Goal: Information Seeking & Learning: Stay updated

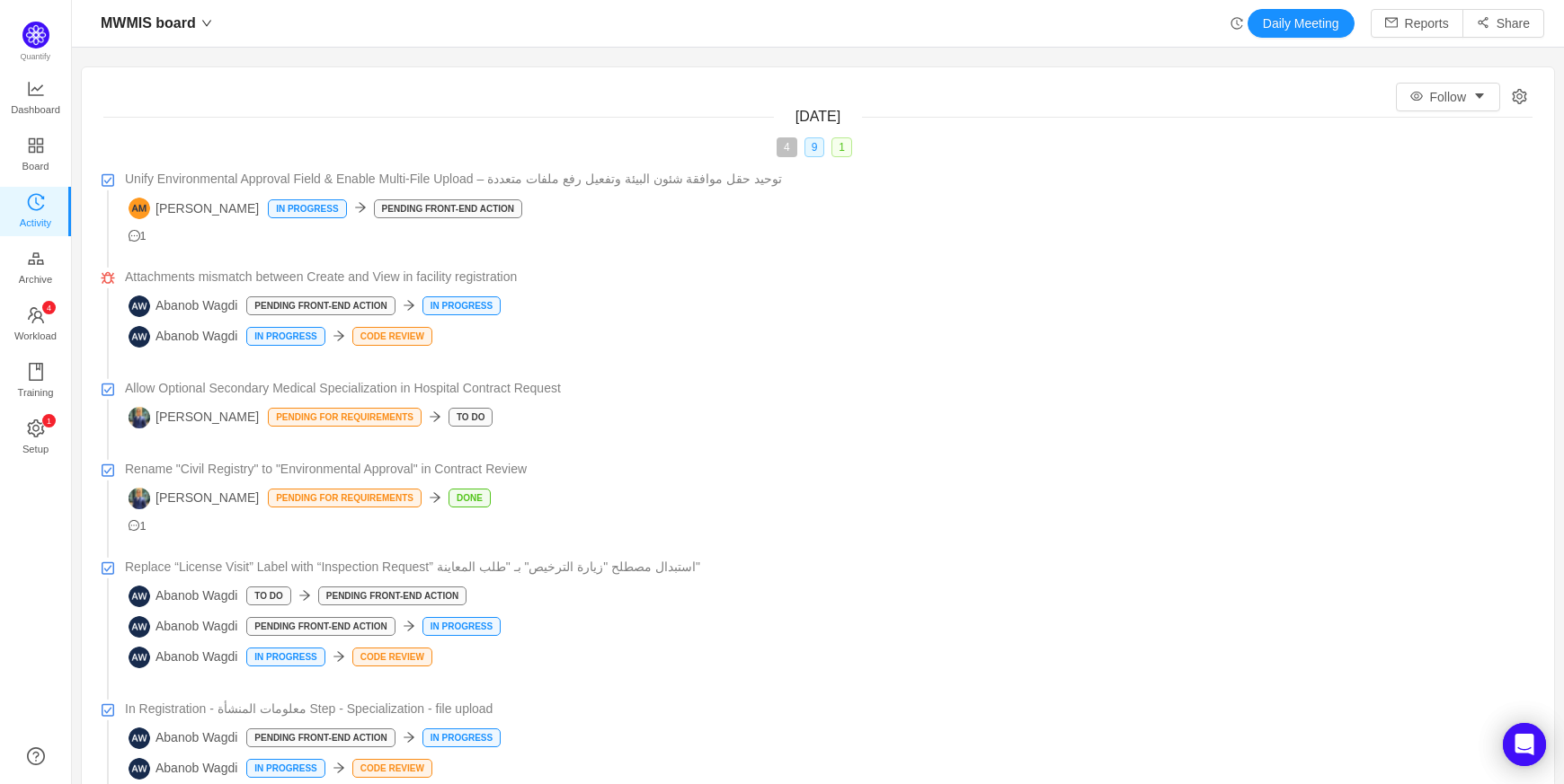
scroll to position [749, 1438]
click at [34, 209] on span "Activity" at bounding box center [35, 223] width 32 height 36
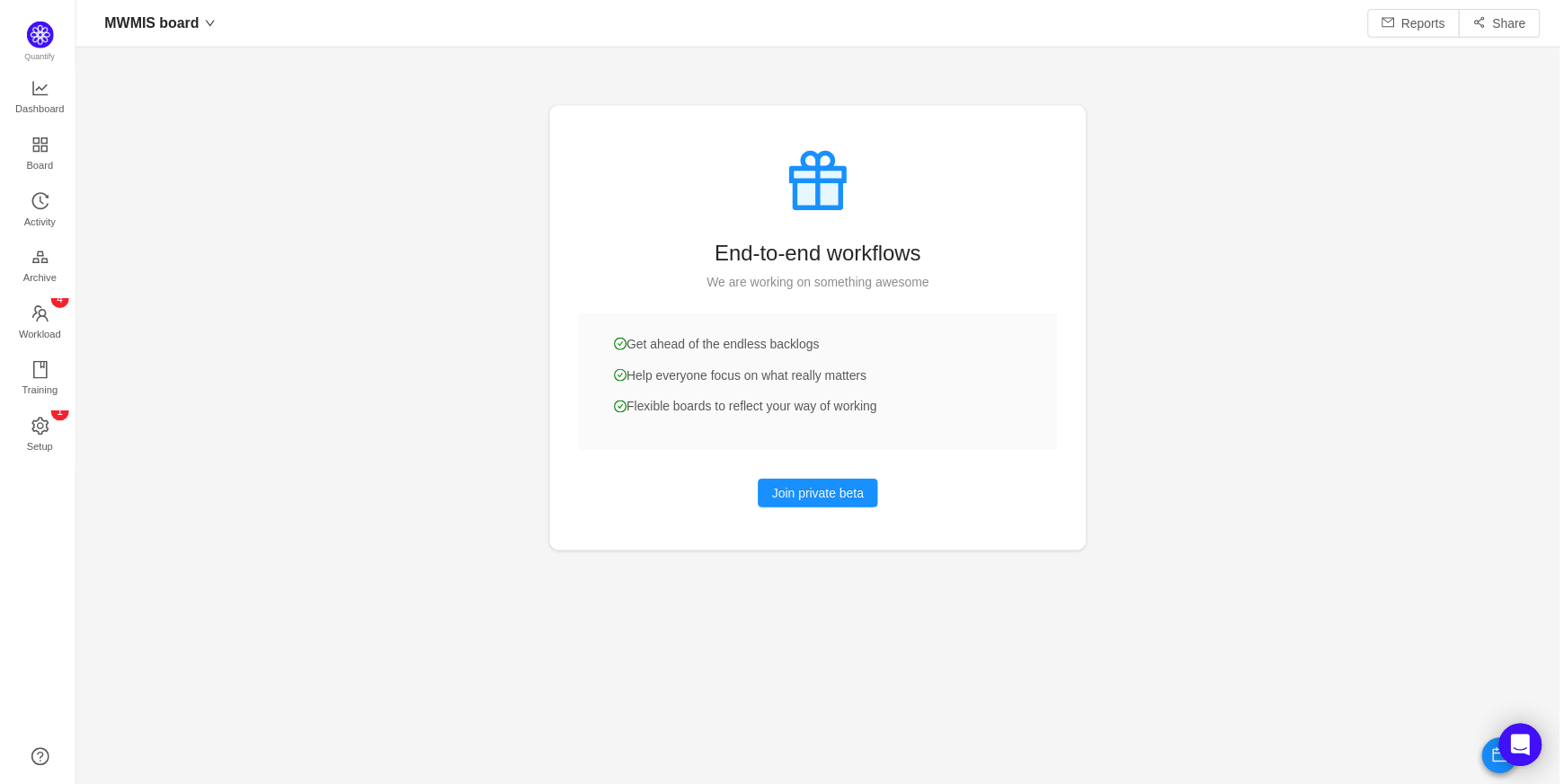
scroll to position [26, 26]
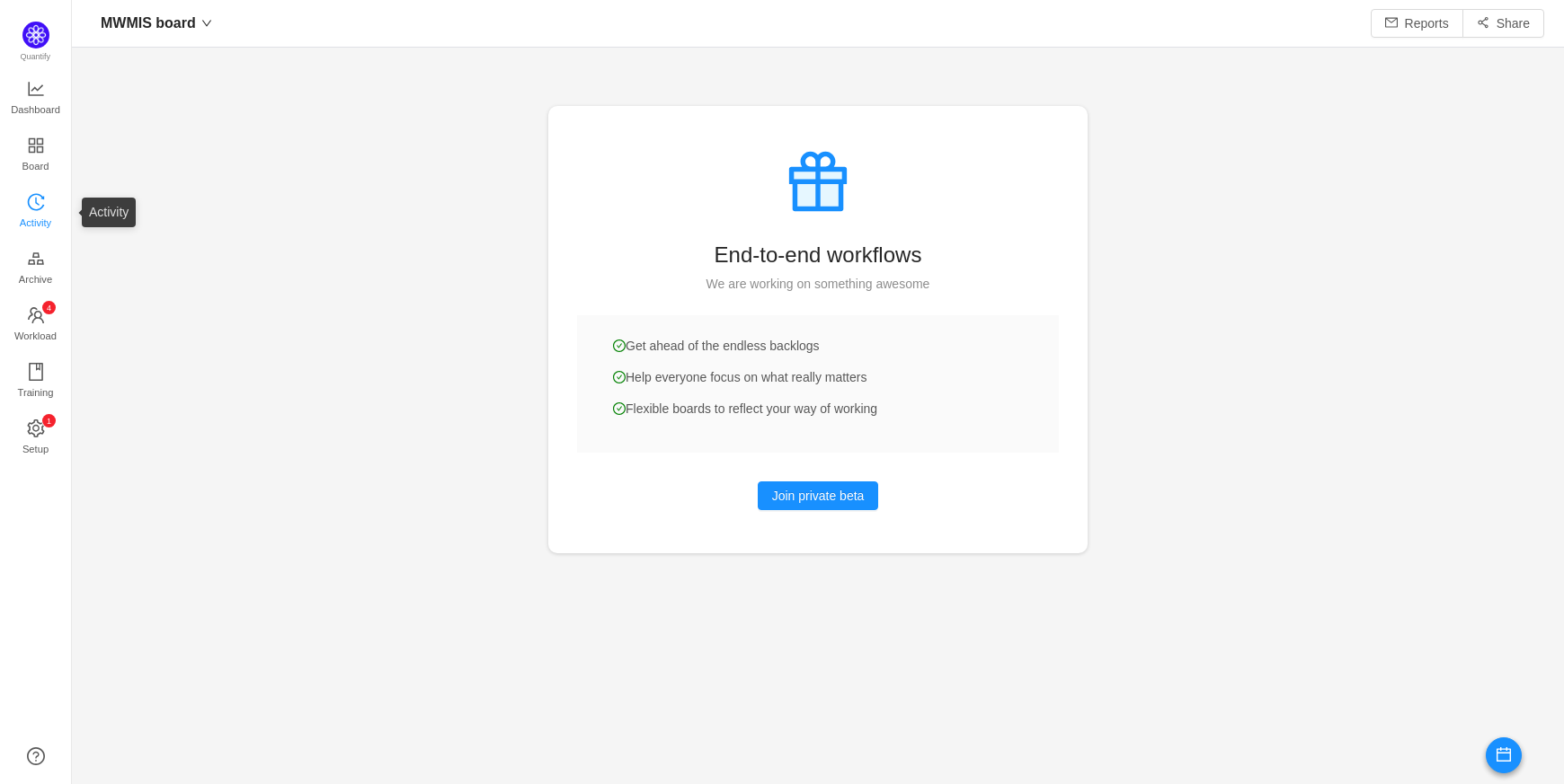
click at [35, 225] on span "Activity" at bounding box center [35, 223] width 32 height 36
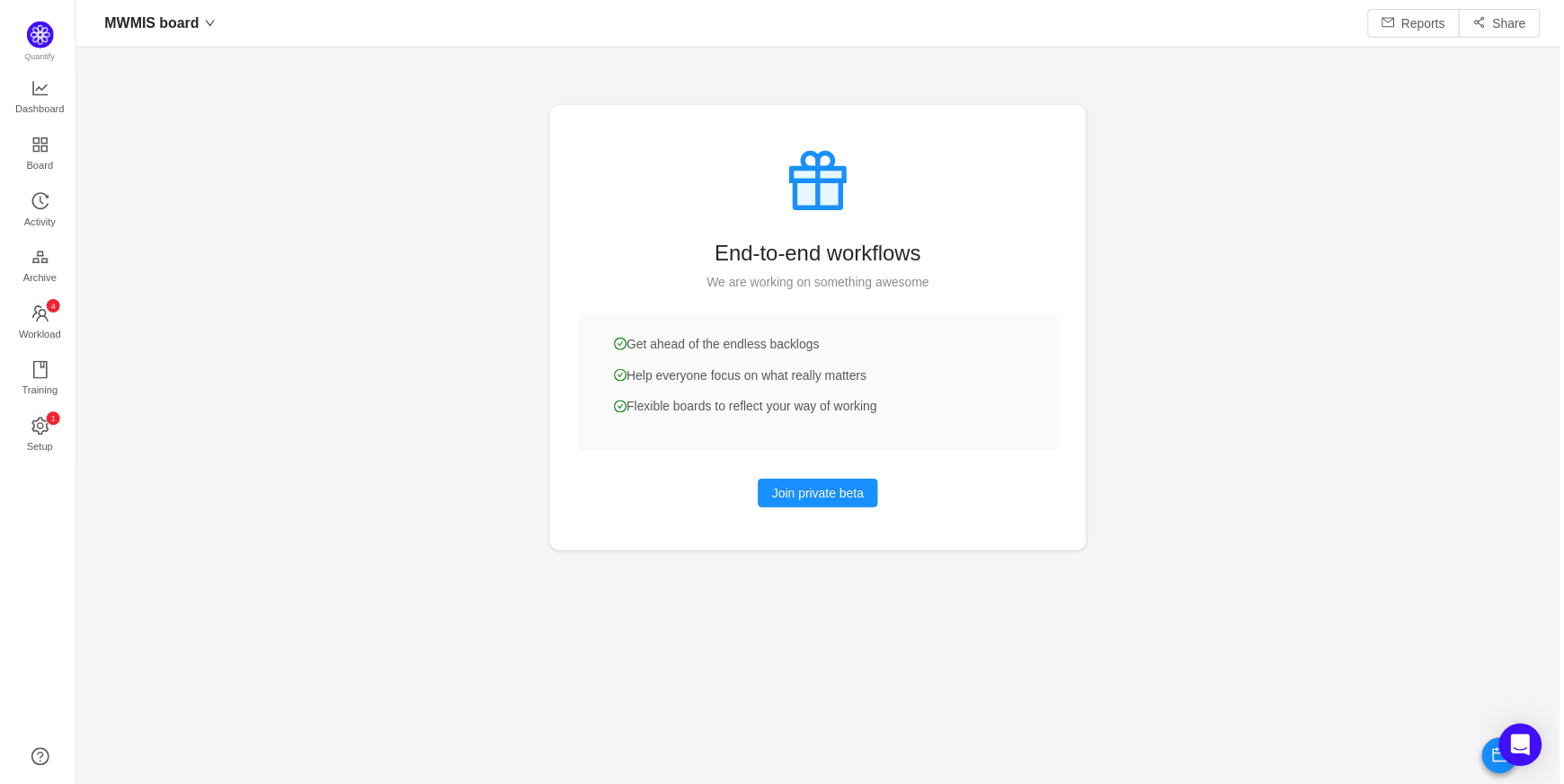
scroll to position [26, 26]
